Goal: Information Seeking & Learning: Learn about a topic

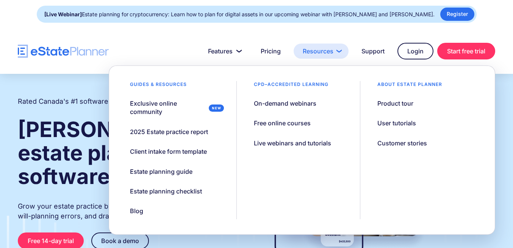
click at [342, 53] on link "Resources" at bounding box center [320, 51] width 55 height 15
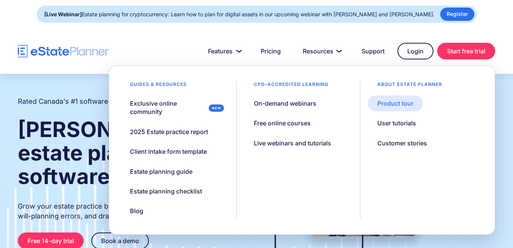
click at [383, 101] on div "Product tour" at bounding box center [395, 103] width 36 height 8
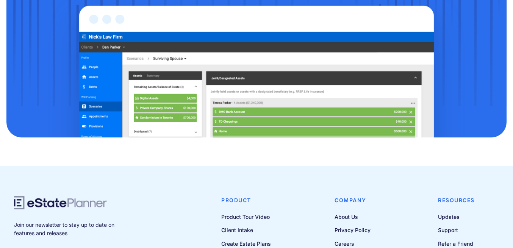
scroll to position [524, 0]
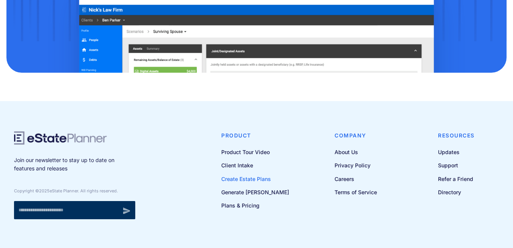
click at [262, 179] on link "Create Estate Plans" at bounding box center [255, 178] width 68 height 9
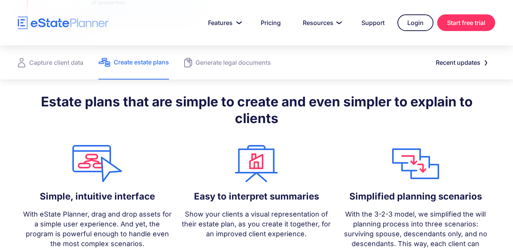
scroll to position [837, 0]
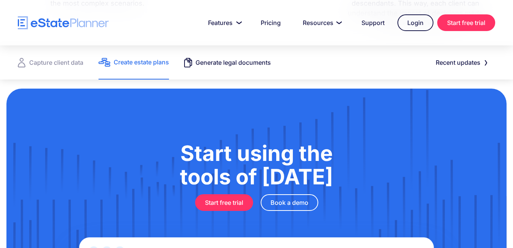
click at [240, 64] on div "Generate legal documents" at bounding box center [232, 62] width 75 height 11
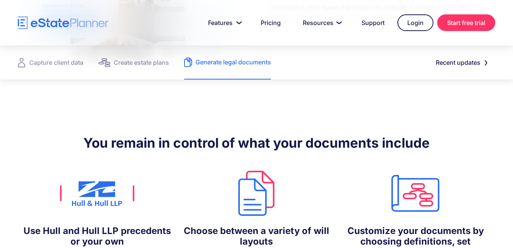
scroll to position [768, 0]
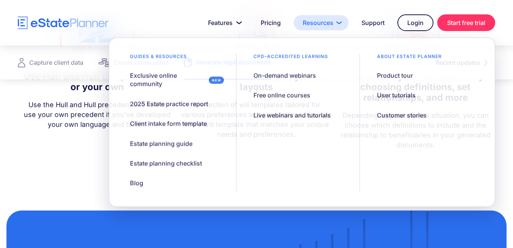
click at [329, 25] on link "Resources" at bounding box center [320, 22] width 55 height 15
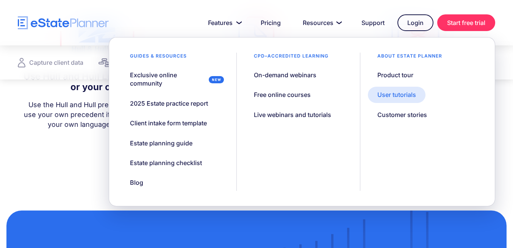
click at [389, 100] on link "User tutorials" at bounding box center [397, 95] width 58 height 16
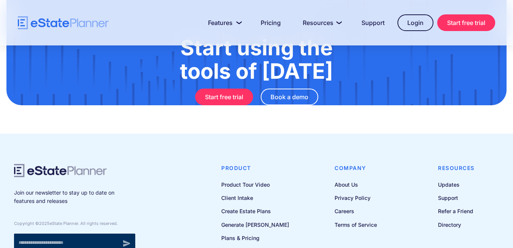
scroll to position [810, 0]
